Goal: Task Accomplishment & Management: Manage account settings

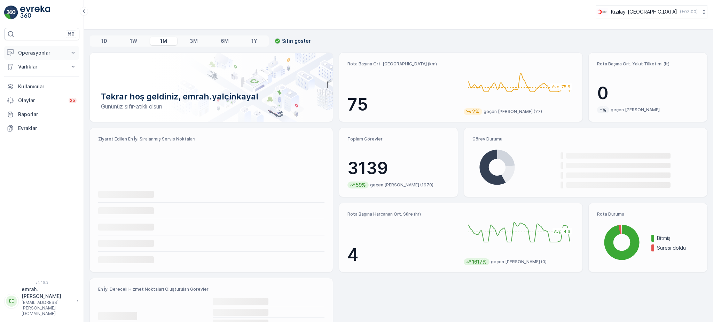
click at [33, 53] on p "Operasyonlar" at bounding box center [41, 52] width 47 height 7
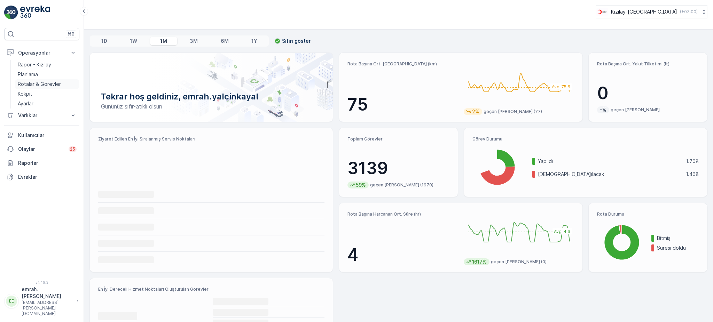
click at [42, 84] on p "Rotalar & Görevler" at bounding box center [39, 84] width 43 height 7
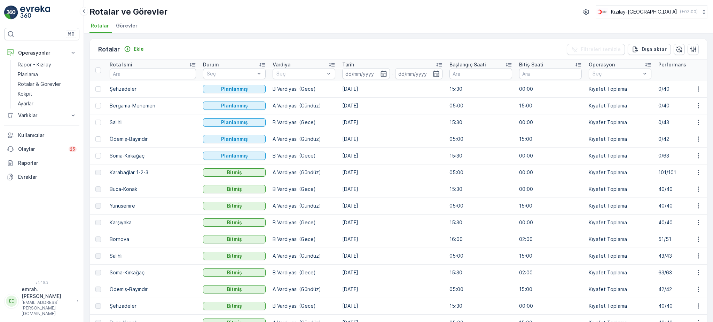
click at [269, 138] on td "A Vardiyası (Gündüz)" at bounding box center [304, 139] width 70 height 17
click at [269, 121] on td "B Vardiyası (Gece)" at bounding box center [304, 122] width 70 height 17
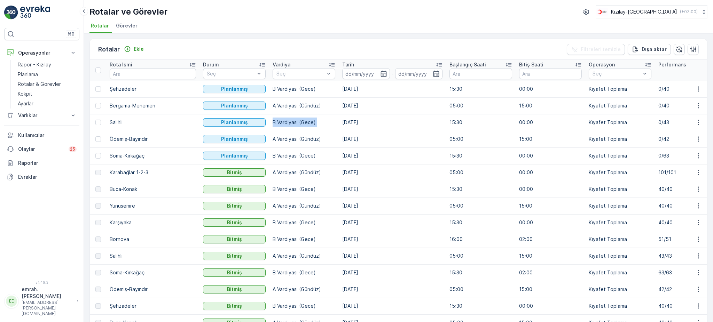
click at [269, 121] on td "B Vardiyası (Gece)" at bounding box center [304, 122] width 70 height 17
drag, startPoint x: 249, startPoint y: 139, endPoint x: 306, endPoint y: 148, distance: 57.5
click at [308, 137] on td "A Vardiyası (Gündüz)" at bounding box center [304, 139] width 70 height 17
click at [269, 137] on td "A Vardiyası (Gündüz)" at bounding box center [304, 139] width 70 height 17
drag, startPoint x: 249, startPoint y: 137, endPoint x: 310, endPoint y: 139, distance: 61.3
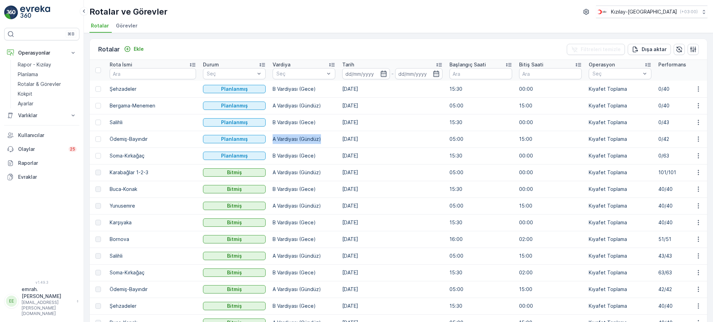
click at [310, 139] on td "A Vardiyası (Gündüz)" at bounding box center [304, 139] width 70 height 17
click at [271, 137] on td "A Vardiyası (Gündüz)" at bounding box center [304, 139] width 70 height 17
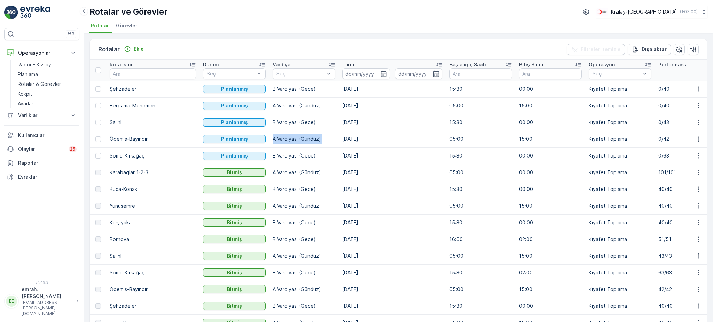
click at [269, 137] on td "A Vardiyası (Gündüz)" at bounding box center [304, 139] width 70 height 17
drag, startPoint x: 249, startPoint y: 137, endPoint x: 298, endPoint y: 147, distance: 49.2
click at [298, 147] on td "A Vardiyası (Gündüz)" at bounding box center [304, 139] width 70 height 17
click at [339, 141] on td "[DATE]" at bounding box center [392, 139] width 107 height 17
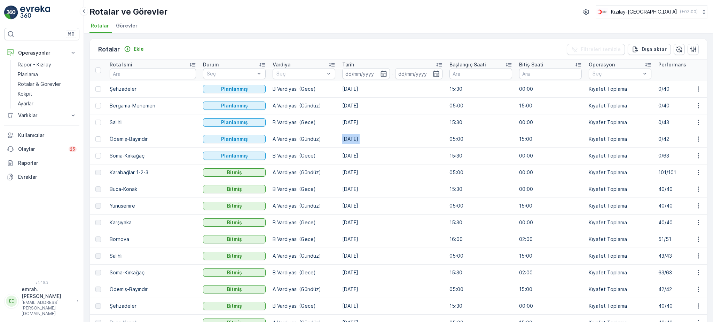
click at [339, 141] on td "[DATE]" at bounding box center [392, 139] width 107 height 17
drag, startPoint x: 249, startPoint y: 137, endPoint x: 509, endPoint y: 141, distance: 259.7
click at [515, 141] on td "15:00" at bounding box center [550, 139] width 70 height 17
drag, startPoint x: 248, startPoint y: 137, endPoint x: 299, endPoint y: 142, distance: 51.0
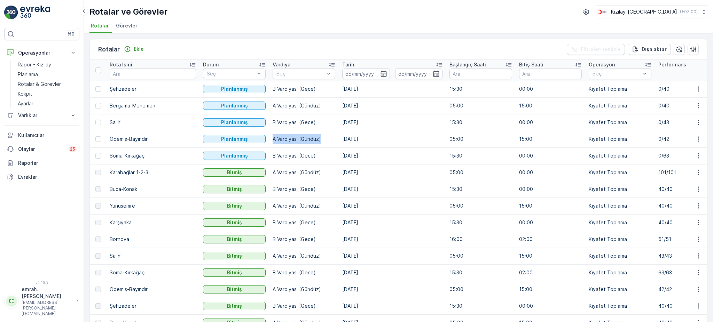
click at [299, 142] on td "A Vardiyası (Gündüz)" at bounding box center [304, 139] width 70 height 17
click at [339, 138] on td "[DATE]" at bounding box center [392, 139] width 107 height 17
drag, startPoint x: 250, startPoint y: 141, endPoint x: 365, endPoint y: 140, distance: 115.2
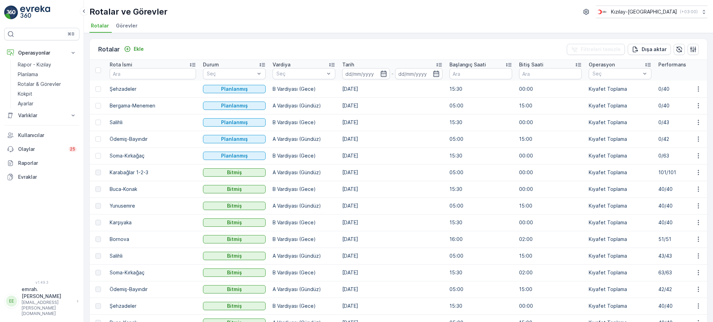
click at [368, 141] on td "[DATE]" at bounding box center [392, 139] width 107 height 17
click at [285, 141] on td "A Vardiyası (Gündüz)" at bounding box center [304, 139] width 70 height 17
click at [339, 136] on td "[DATE]" at bounding box center [392, 139] width 107 height 17
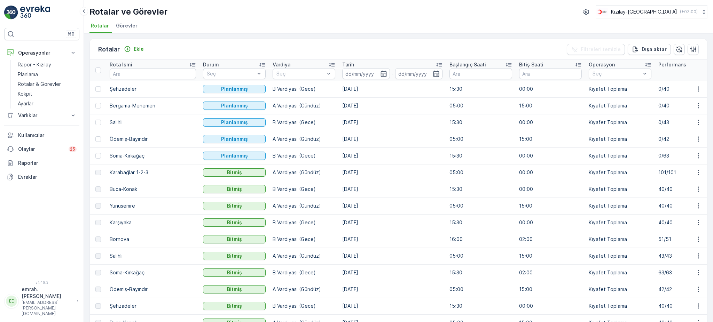
click at [339, 136] on td "[DATE]" at bounding box center [392, 139] width 107 height 17
click at [285, 141] on td "A Vardiyası (Gündüz)" at bounding box center [304, 139] width 70 height 17
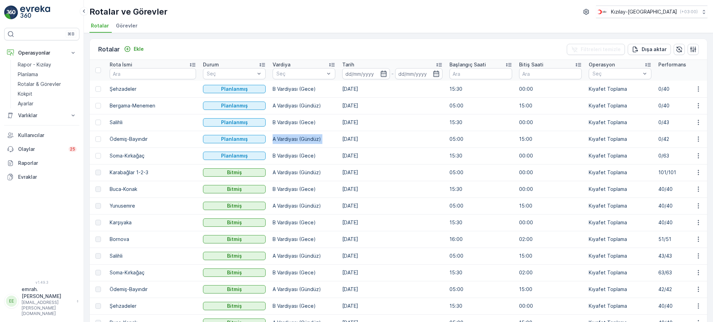
click at [339, 136] on td "[DATE]" at bounding box center [392, 139] width 107 height 17
click at [286, 140] on td "A Vardiyası (Gündüz)" at bounding box center [304, 139] width 70 height 17
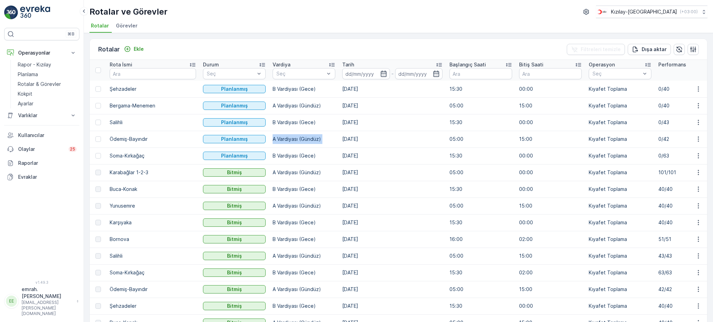
click at [286, 140] on td "A Vardiyası (Gündüz)" at bounding box center [304, 139] width 70 height 17
click at [339, 137] on td "[DATE]" at bounding box center [392, 139] width 107 height 17
click at [281, 141] on td "A Vardiyası (Gündüz)" at bounding box center [304, 139] width 70 height 17
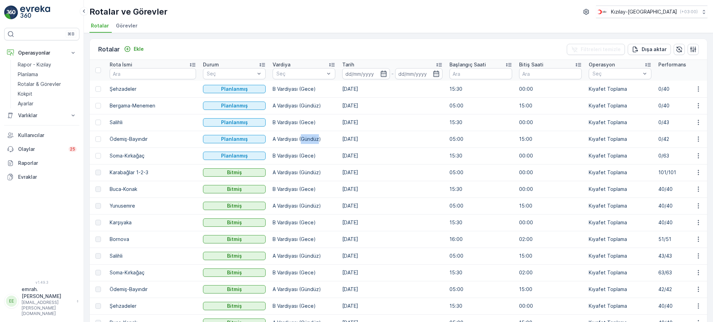
click at [281, 141] on td "A Vardiyası (Gündüz)" at bounding box center [304, 139] width 70 height 17
click at [339, 141] on td "[DATE]" at bounding box center [392, 139] width 107 height 17
click at [282, 140] on td "A Vardiyası (Gündüz)" at bounding box center [304, 139] width 70 height 17
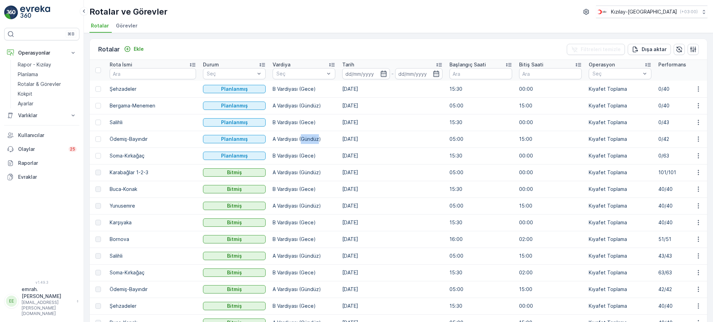
click at [282, 140] on td "A Vardiyası (Gündüz)" at bounding box center [304, 139] width 70 height 17
click at [339, 141] on td "[DATE]" at bounding box center [392, 139] width 107 height 17
click at [287, 141] on td "A Vardiyası (Gündüz)" at bounding box center [304, 139] width 70 height 17
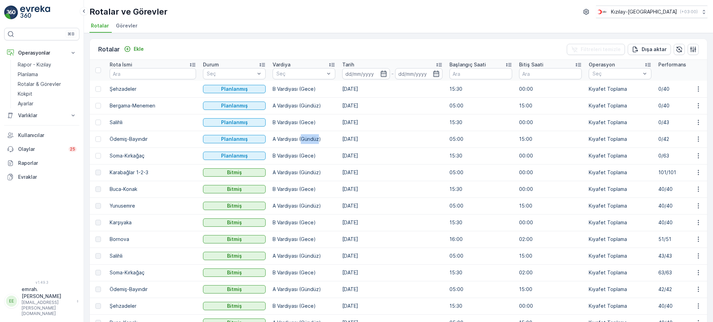
click at [287, 141] on td "A Vardiyası (Gündüz)" at bounding box center [304, 139] width 70 height 17
click at [340, 135] on td "[DATE]" at bounding box center [392, 139] width 107 height 17
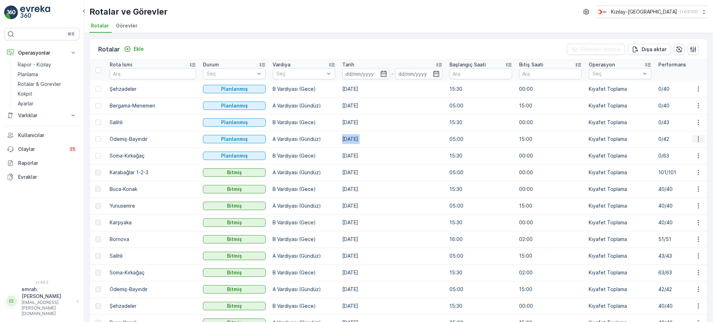
click at [695, 141] on icon "button" at bounding box center [698, 139] width 7 height 7
click at [683, 190] on div "Sil" at bounding box center [682, 191] width 61 height 10
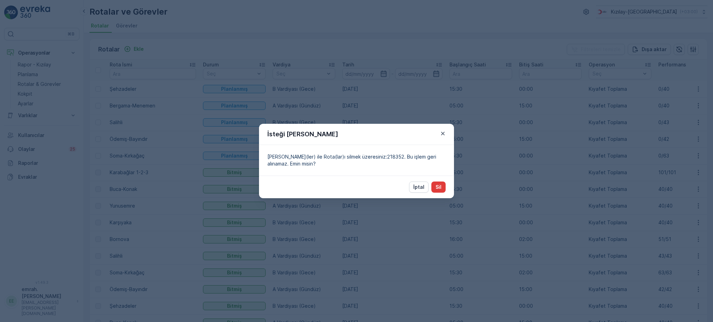
click at [442, 188] on button "Sil" at bounding box center [438, 187] width 14 height 11
